Goal: Information Seeking & Learning: Compare options

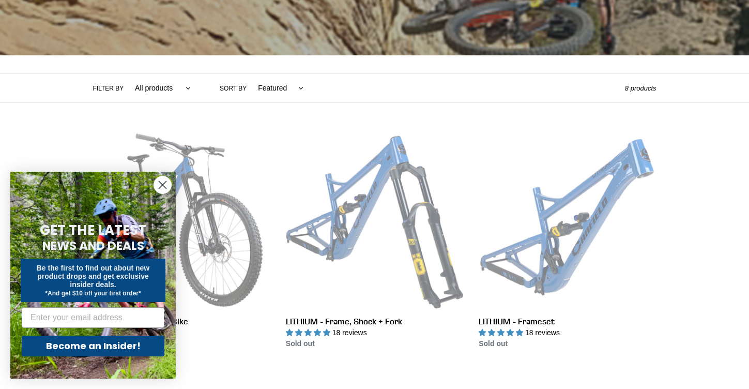
scroll to position [354, 0]
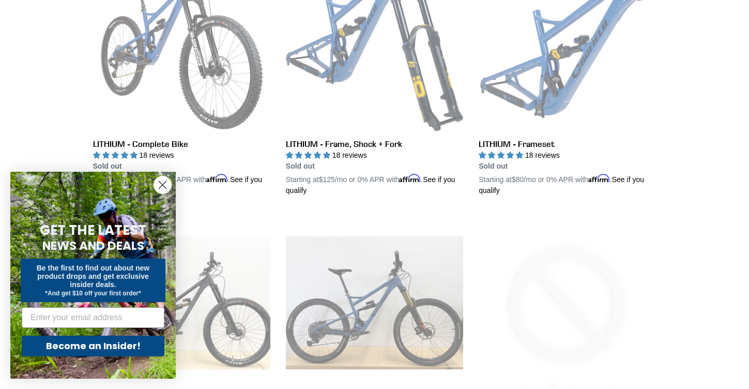
click at [162, 186] on icon "Close dialog" at bounding box center [162, 185] width 7 height 7
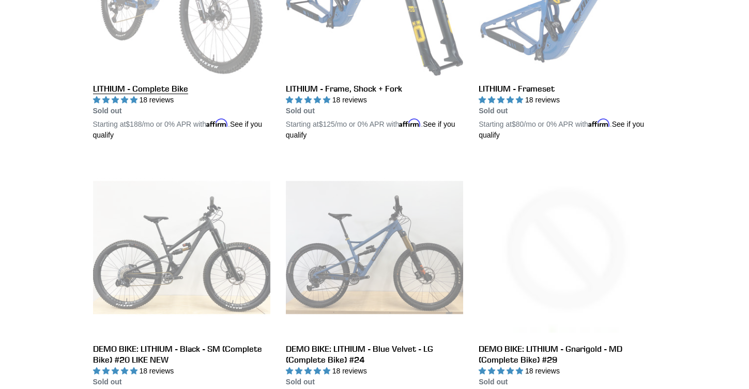
scroll to position [0, 0]
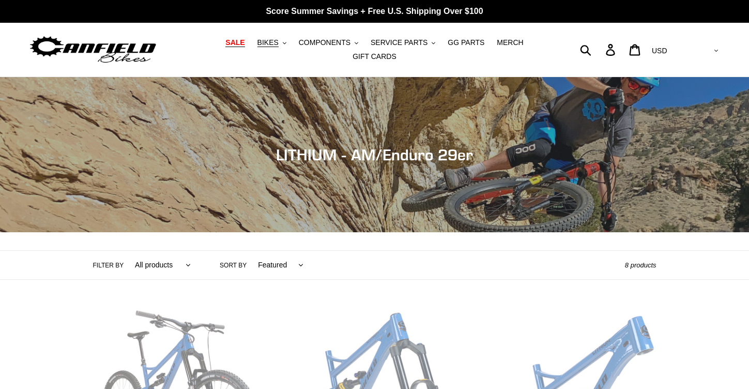
click at [238, 47] on span "SALE" at bounding box center [234, 42] width 19 height 9
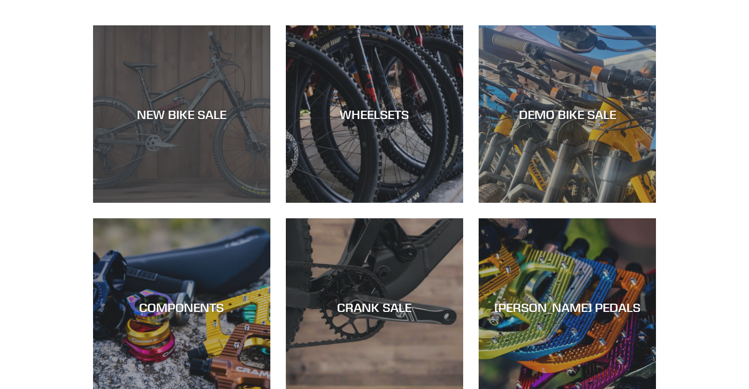
scroll to position [284, 0]
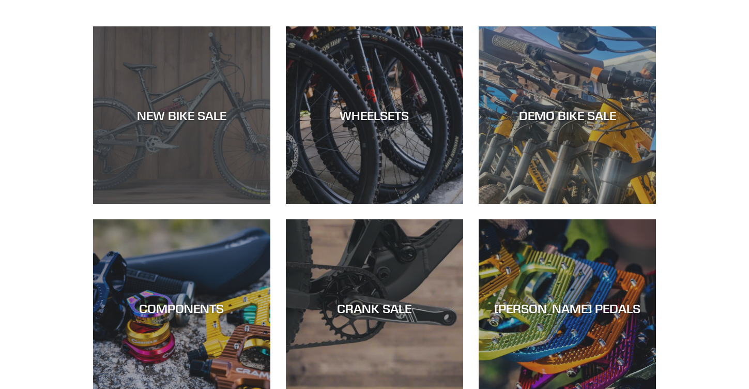
click at [237, 204] on div "NEW BIKE SALE" at bounding box center [181, 204] width 177 height 0
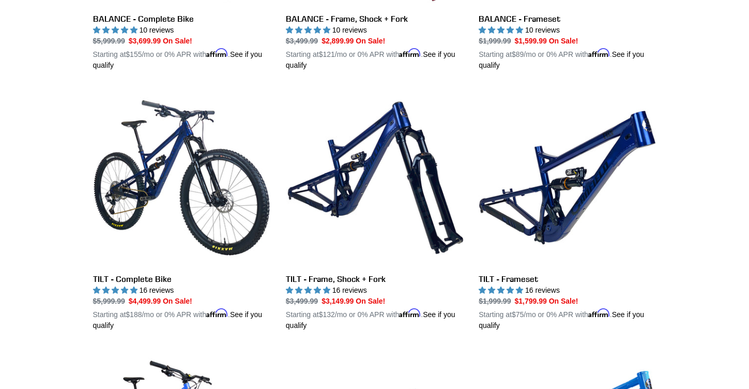
scroll to position [1261, 0]
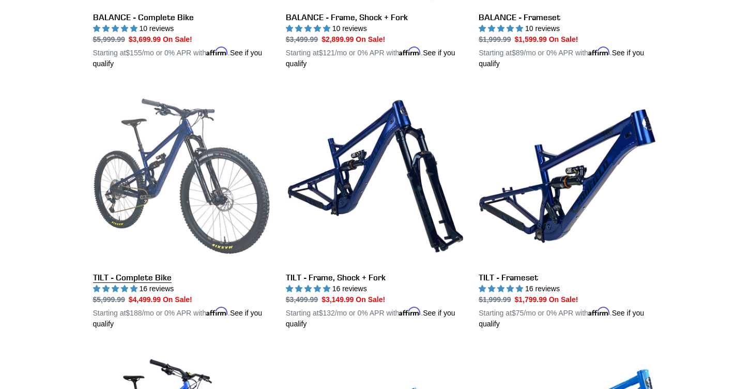
click at [210, 201] on link "TILT - Complete Bike" at bounding box center [181, 208] width 177 height 242
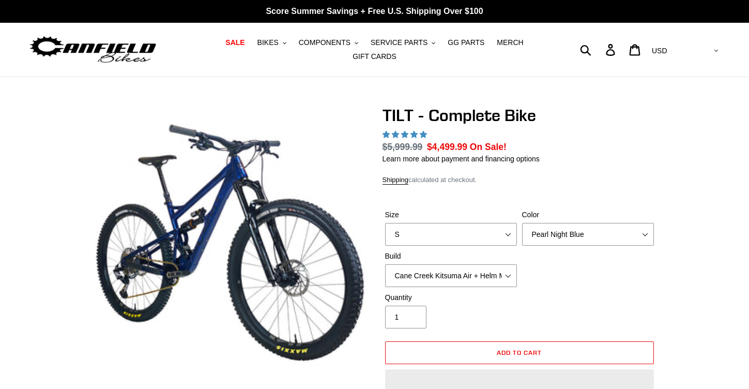
select select "highest-rating"
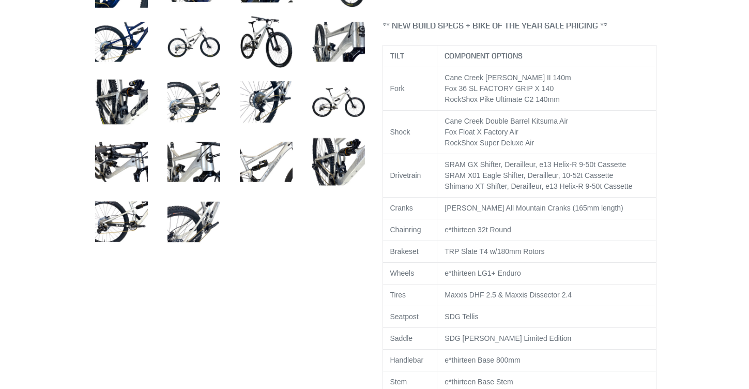
scroll to position [506, 0]
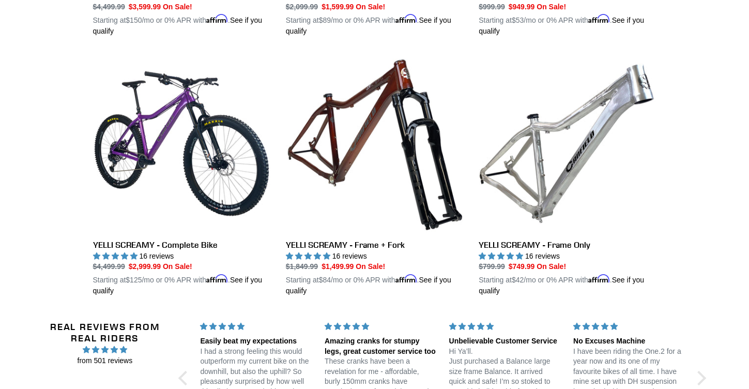
scroll to position [1816, 0]
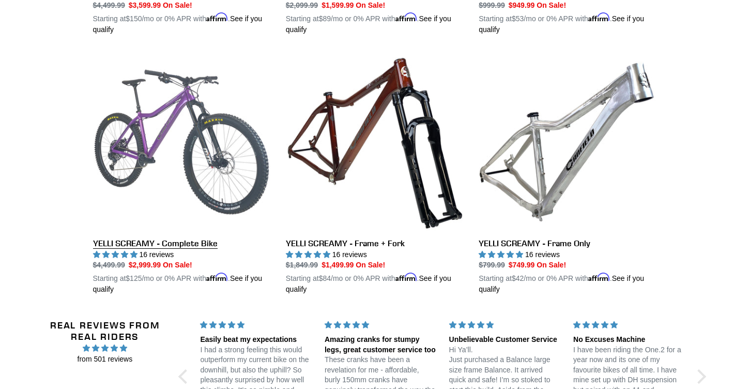
click at [244, 194] on link "YELLI SCREAMY - Complete Bike" at bounding box center [181, 174] width 177 height 242
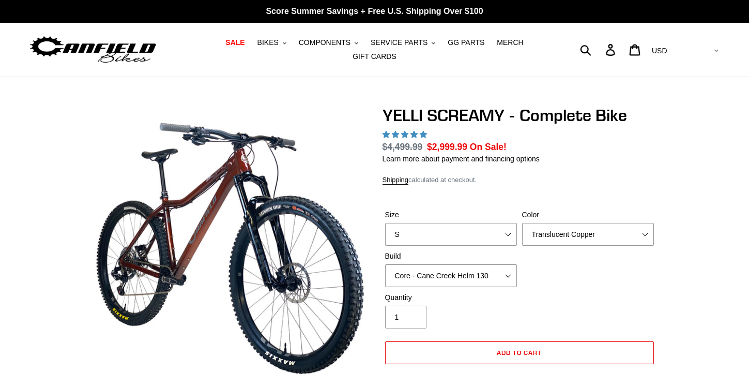
select select "highest-rating"
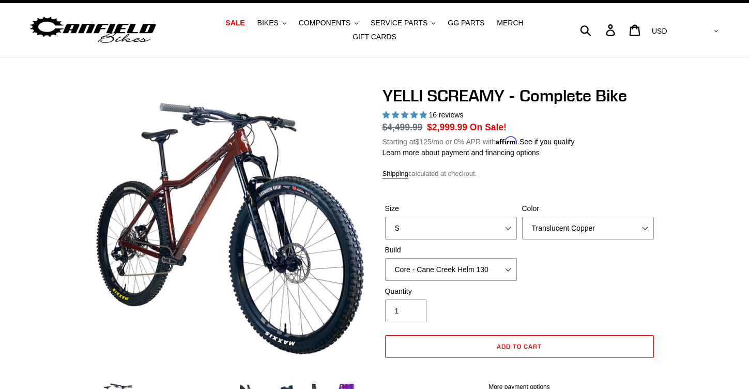
scroll to position [20, 0]
